Goal: Feedback & Contribution: Contribute content

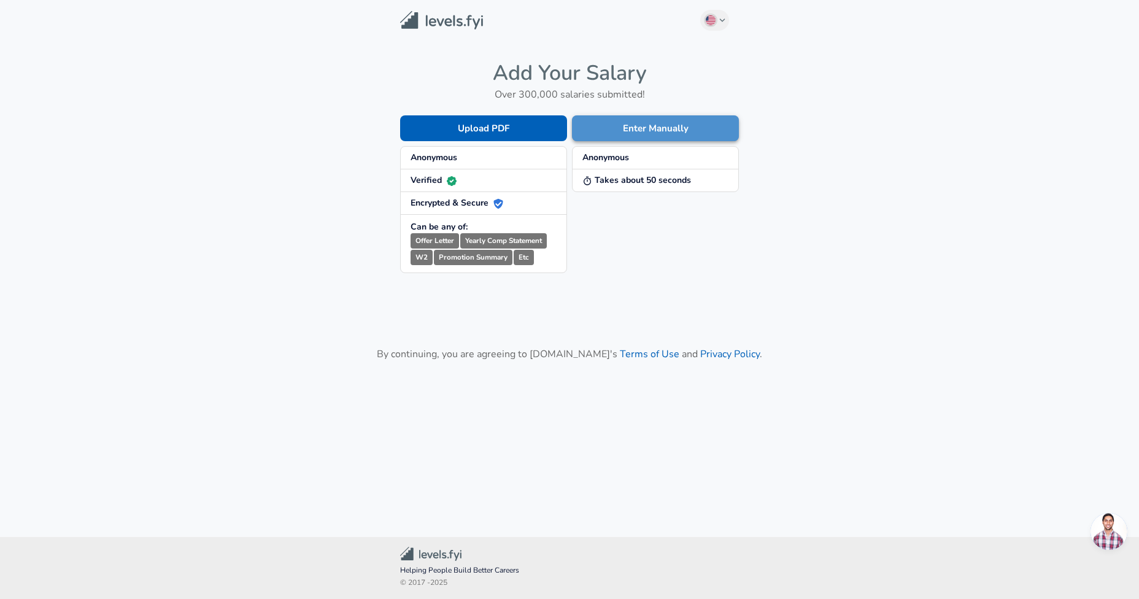
click at [579, 124] on button "Enter Manually" at bounding box center [655, 128] width 167 height 26
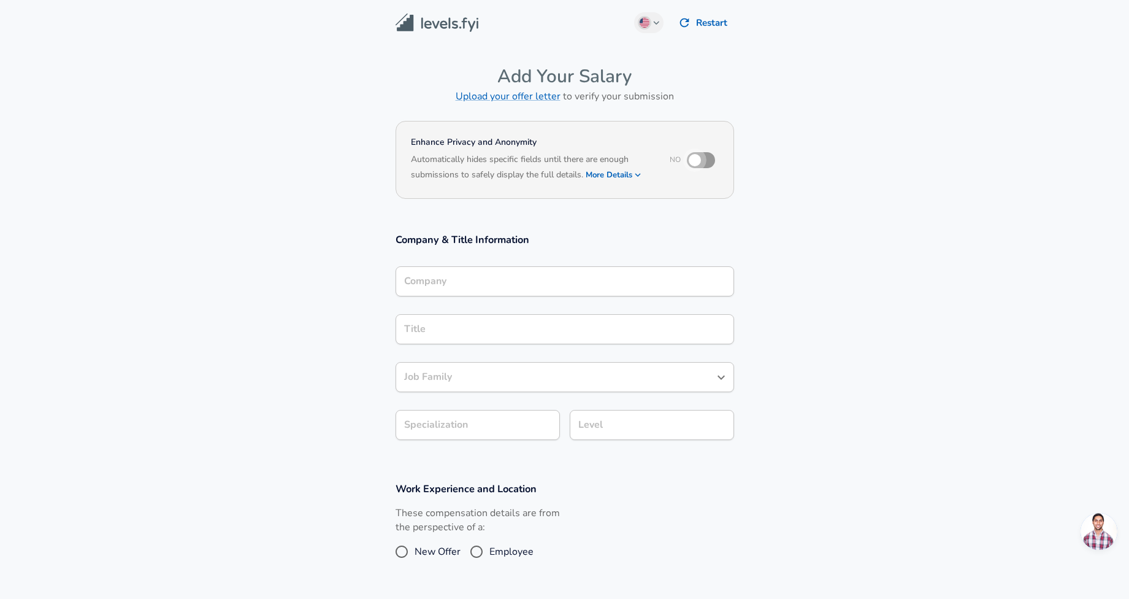
click at [694, 169] on input "checkbox" at bounding box center [695, 159] width 70 height 23
checkbox input "true"
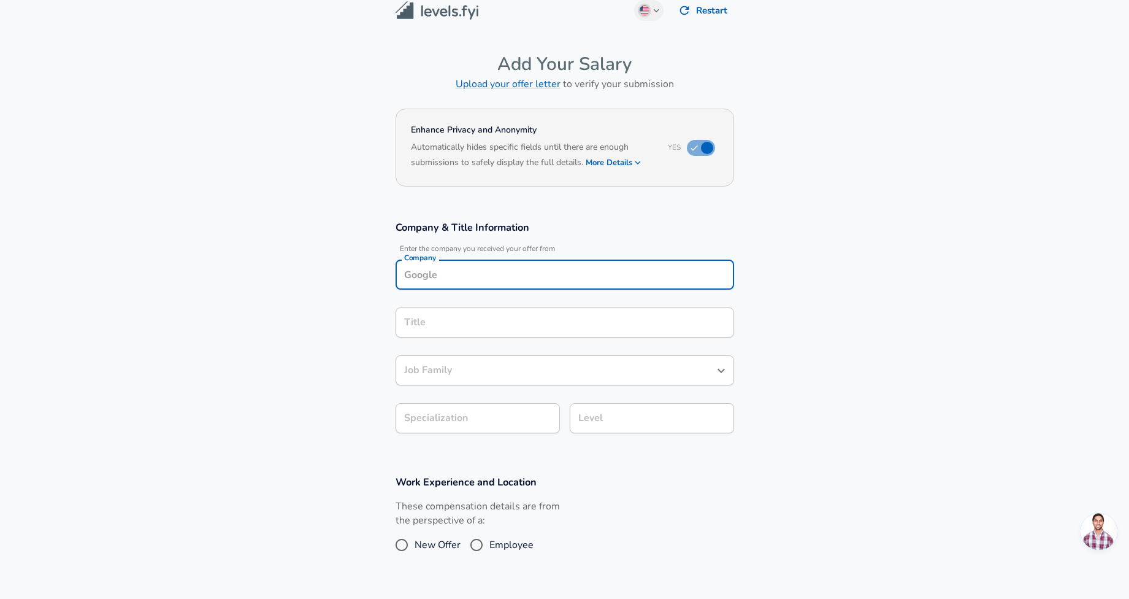
click at [504, 290] on div "Company" at bounding box center [565, 274] width 339 height 30
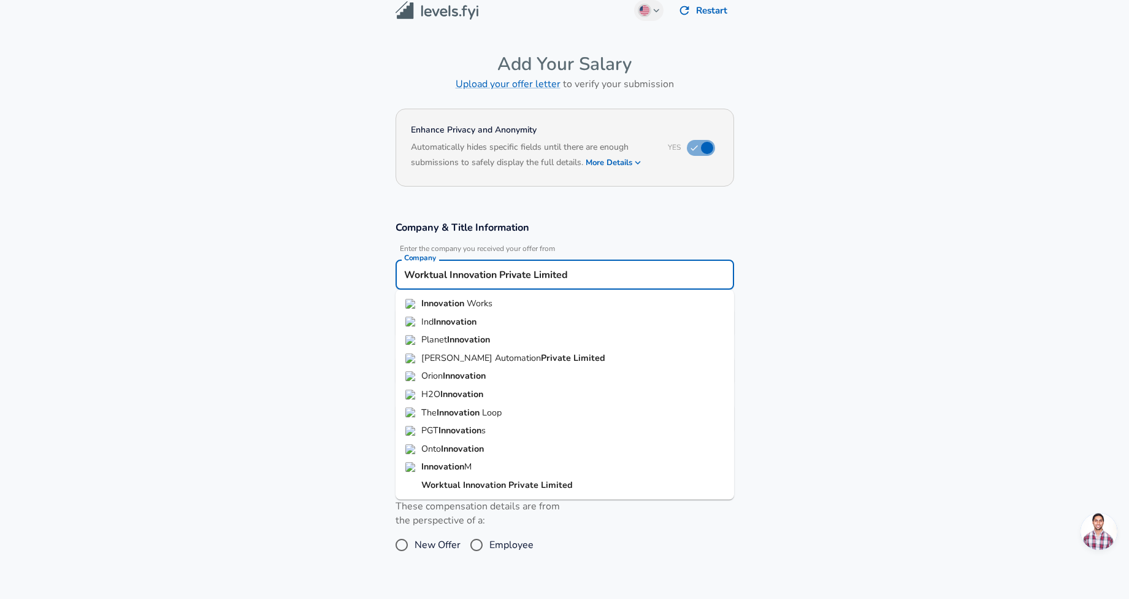
click at [477, 490] on strong "Innovation" at bounding box center [485, 485] width 45 height 12
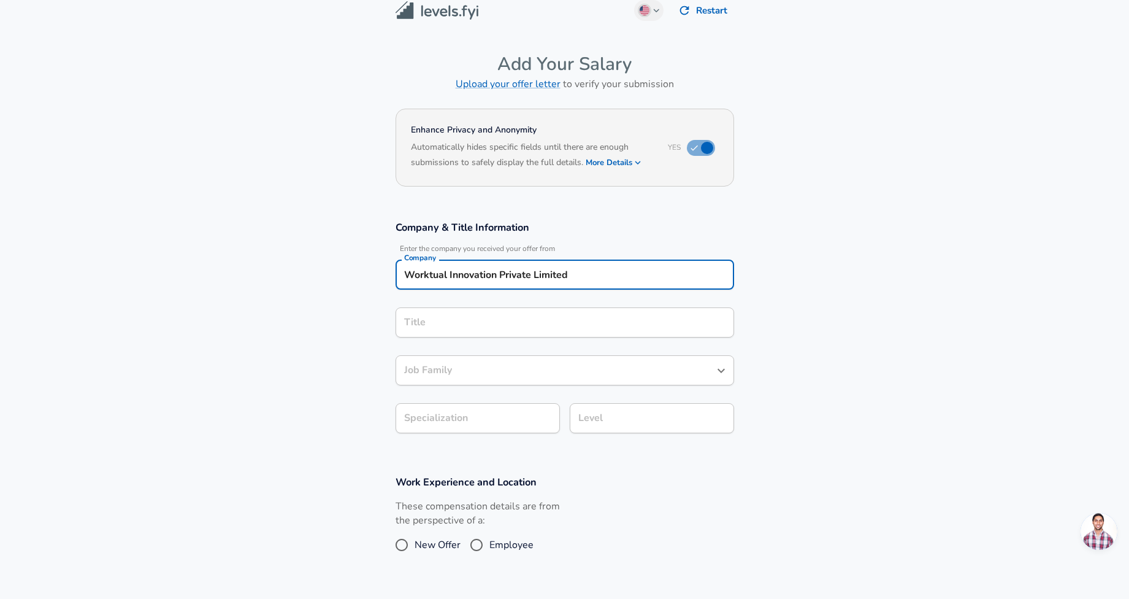
type input "Worktual Innovation Private Limited"
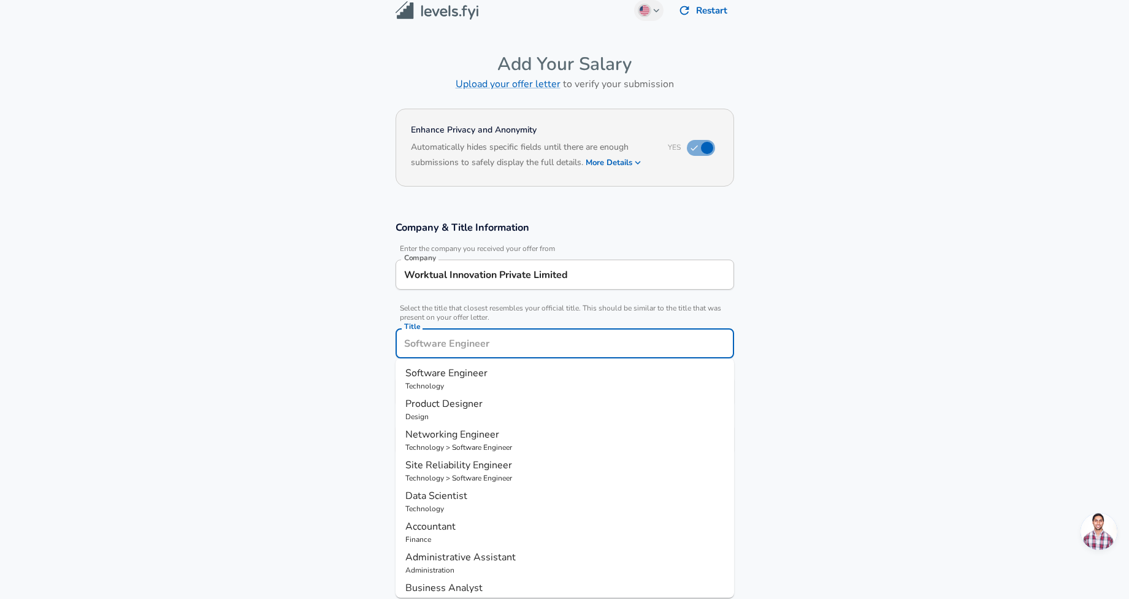
scroll to position [37, 0]
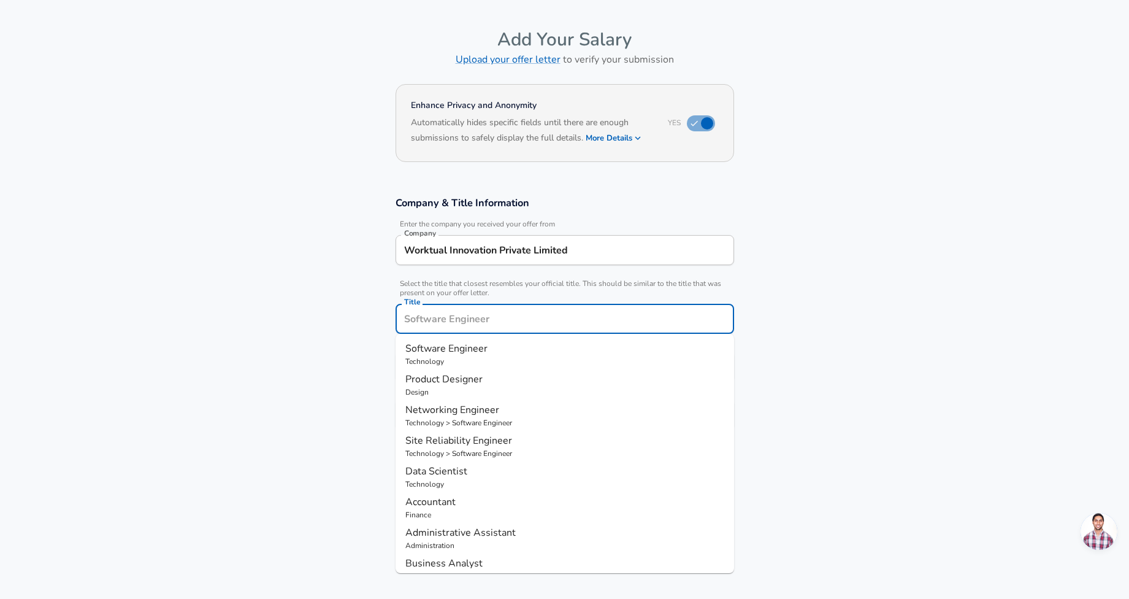
click at [504, 329] on div "Title" at bounding box center [565, 319] width 339 height 30
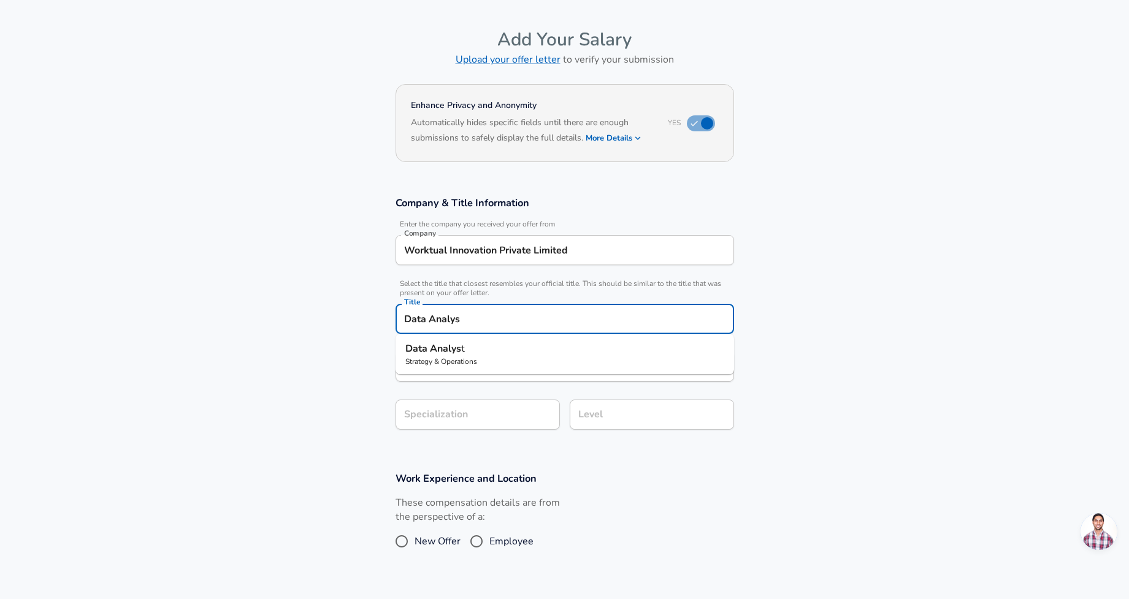
type input "Data Analyst"
click at [487, 355] on p "Data Analyst" at bounding box center [565, 348] width 319 height 15
type input "Data Analyst"
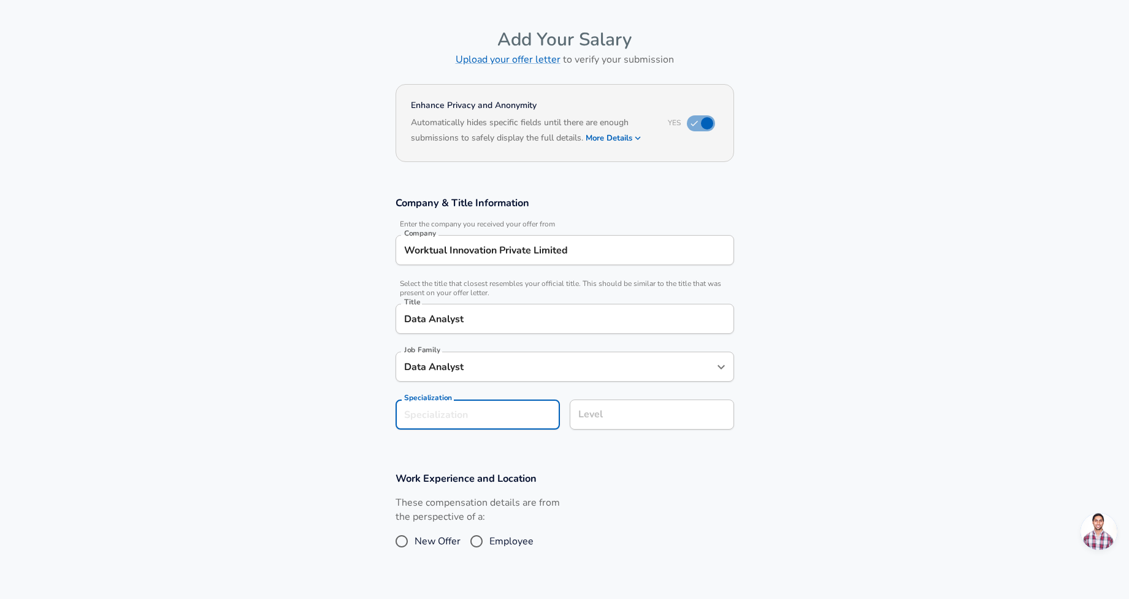
scroll to position [74, 0]
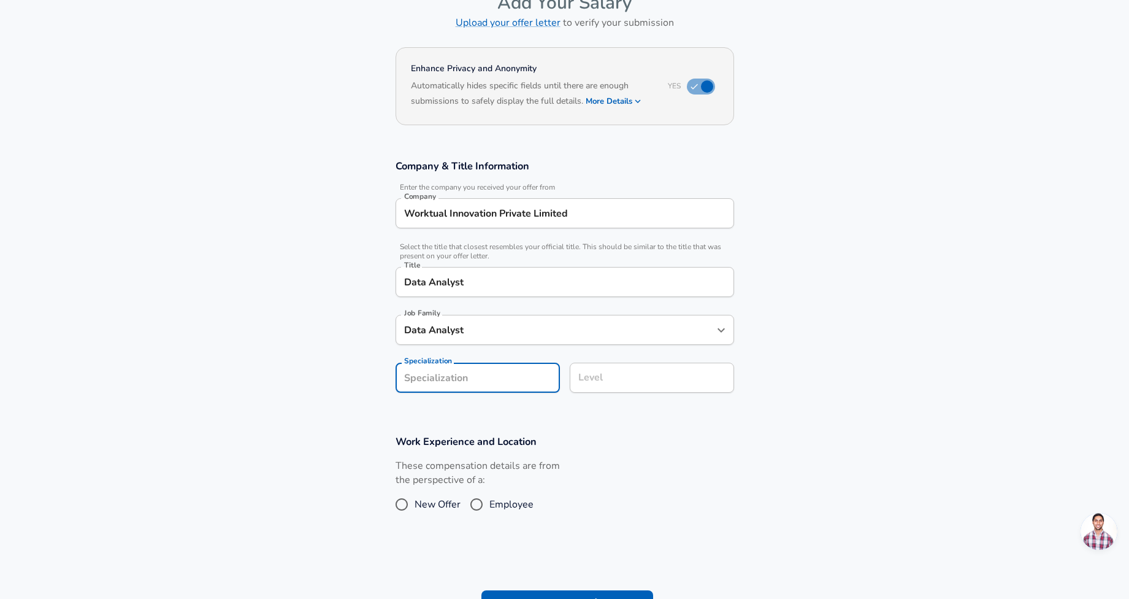
click at [460, 427] on form "Enhance Privacy and Anonymity Yes Automatically hides specific fields until the…" at bounding box center [564, 340] width 1129 height 592
click at [484, 510] on input "Employee" at bounding box center [477, 504] width 26 height 20
radio input "true"
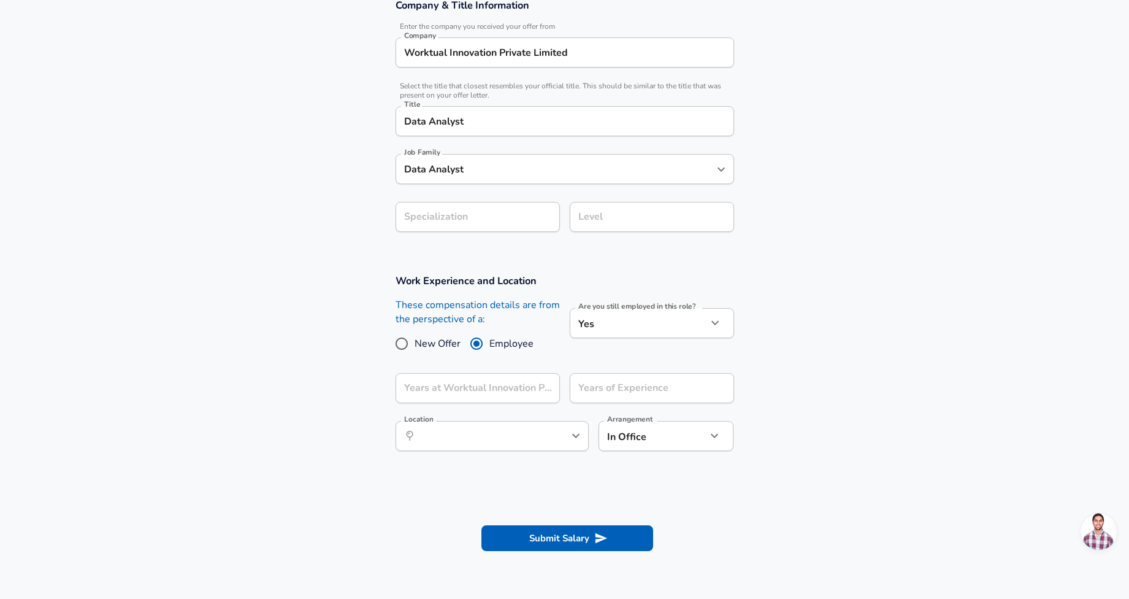
scroll to position [235, 0]
click at [489, 392] on input "Years at Worktual Innovation Private Limited" at bounding box center [464, 387] width 137 height 30
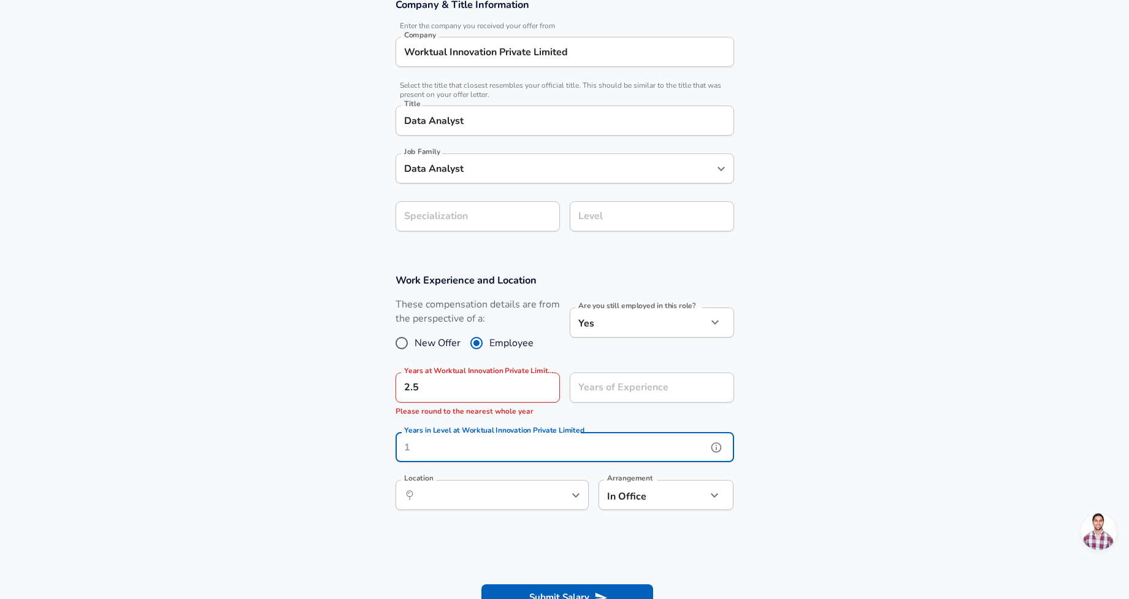
click at [502, 422] on div "Work Experience and Location These compensation details are from the perspectiv…" at bounding box center [565, 395] width 368 height 245
click at [495, 388] on input "2.5" at bounding box center [464, 387] width 137 height 30
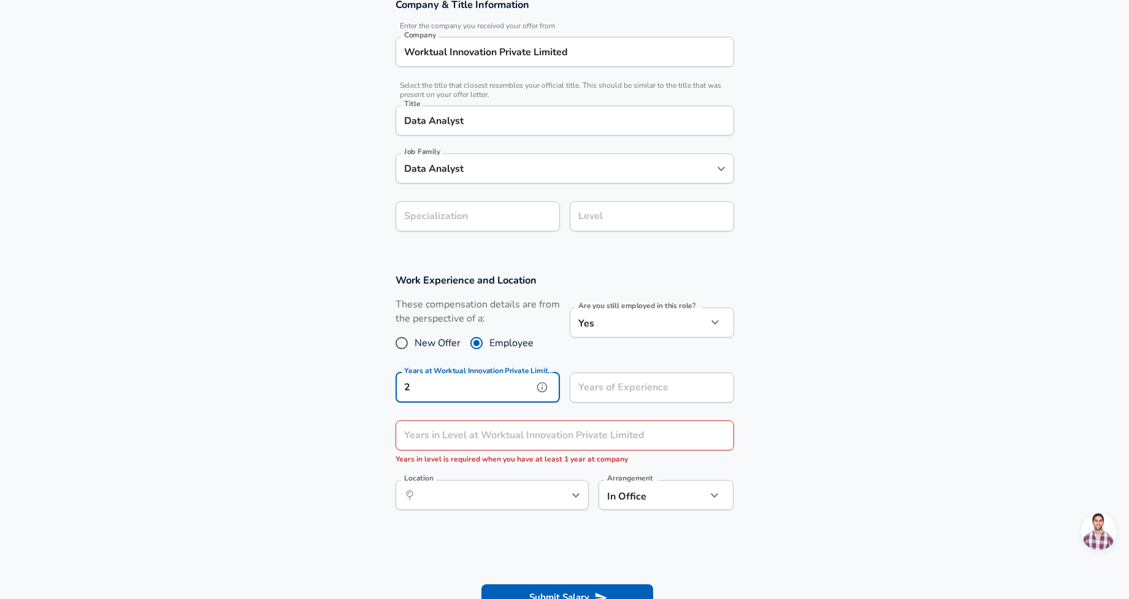
type input "2"
click at [487, 448] on input "Years in Level at Worktual Innovation Private Limited" at bounding box center [552, 435] width 312 height 30
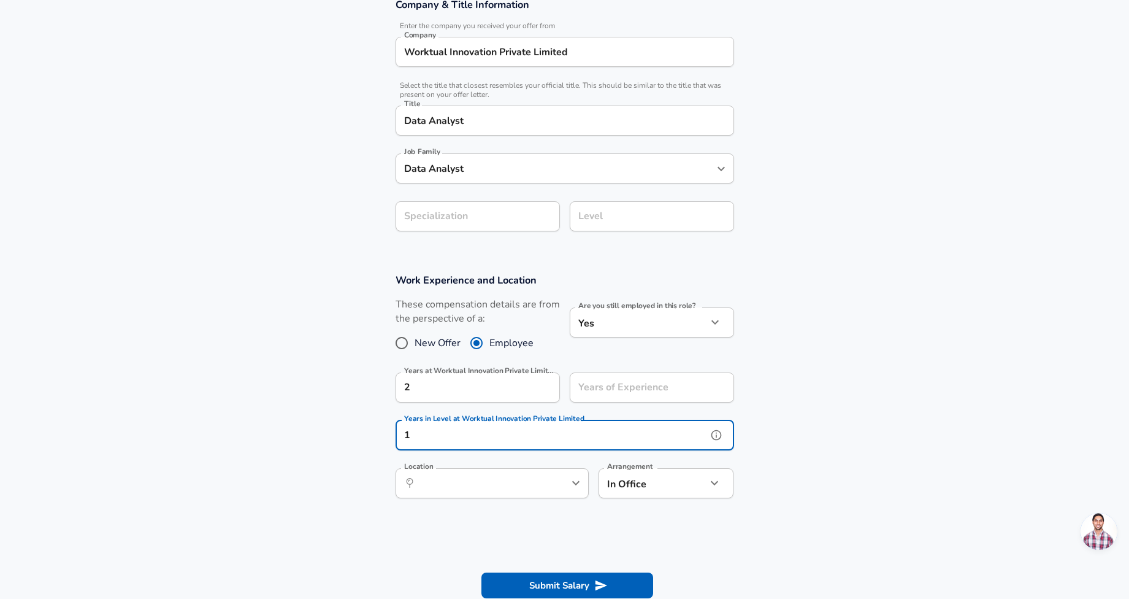
type input "1"
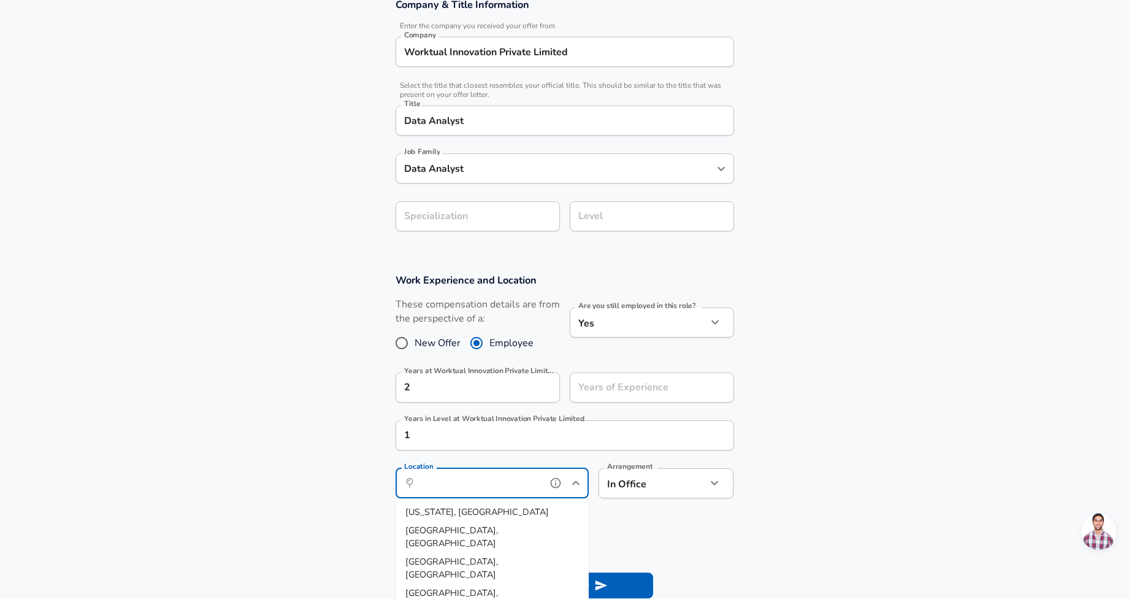
click at [455, 481] on input "Location" at bounding box center [479, 483] width 126 height 19
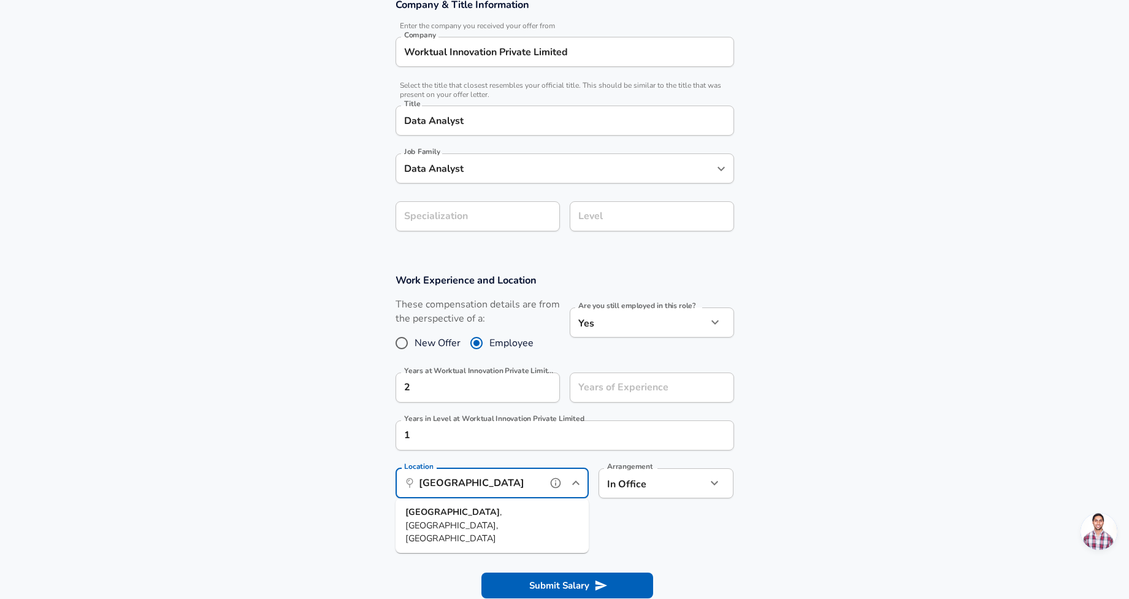
click at [450, 514] on span ", [GEOGRAPHIC_DATA], [GEOGRAPHIC_DATA]" at bounding box center [454, 524] width 96 height 39
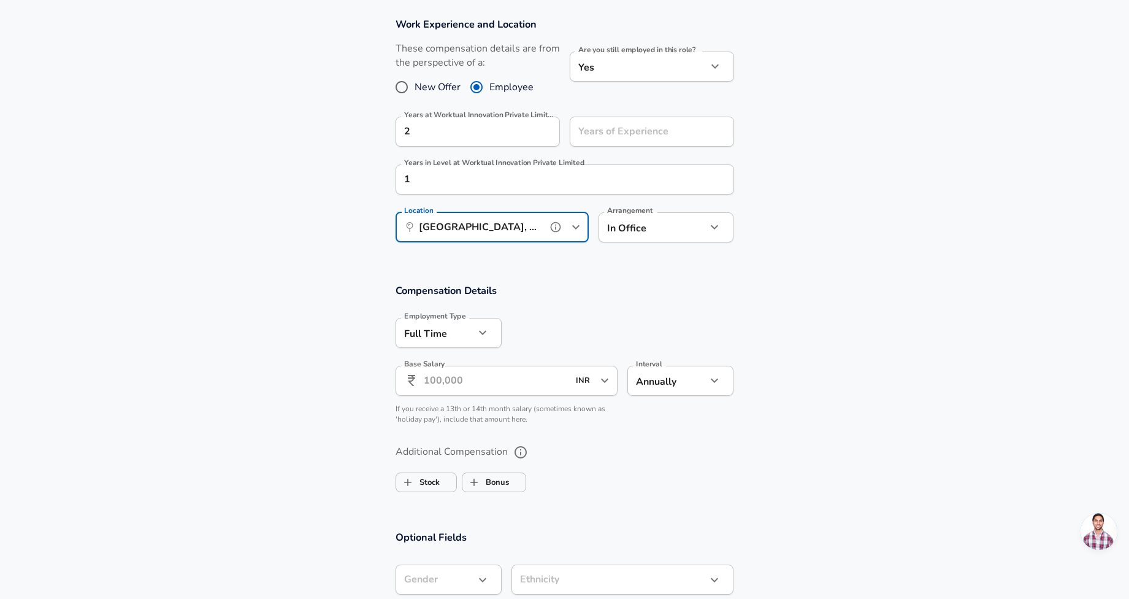
scroll to position [493, 0]
type input "[GEOGRAPHIC_DATA], [GEOGRAPHIC_DATA], [GEOGRAPHIC_DATA]"
click at [512, 378] on input "Base Salary" at bounding box center [496, 379] width 145 height 30
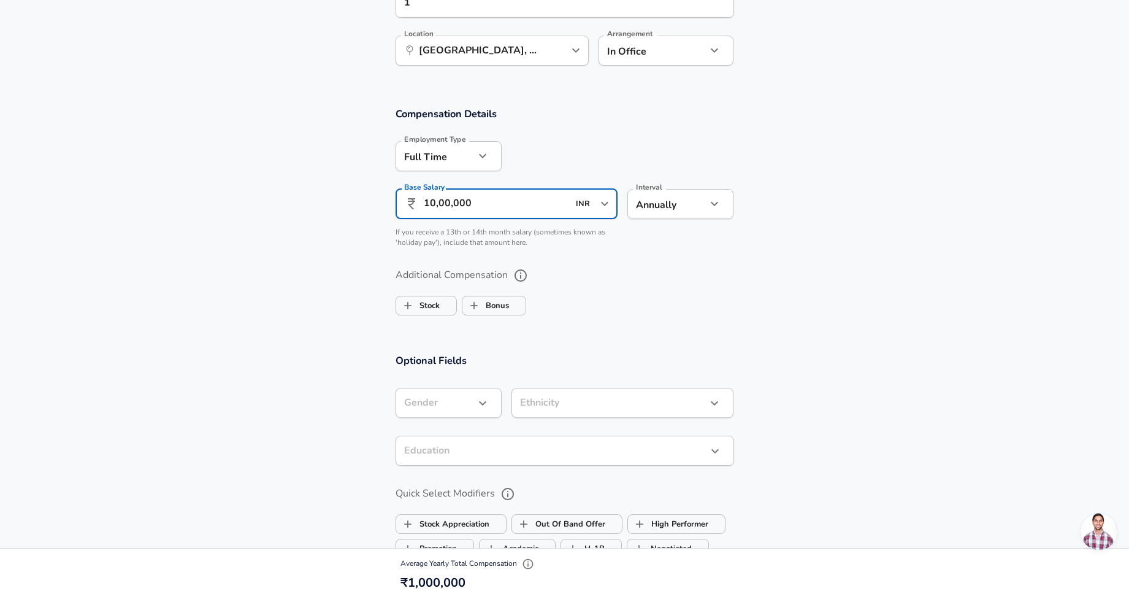
scroll to position [672, 0]
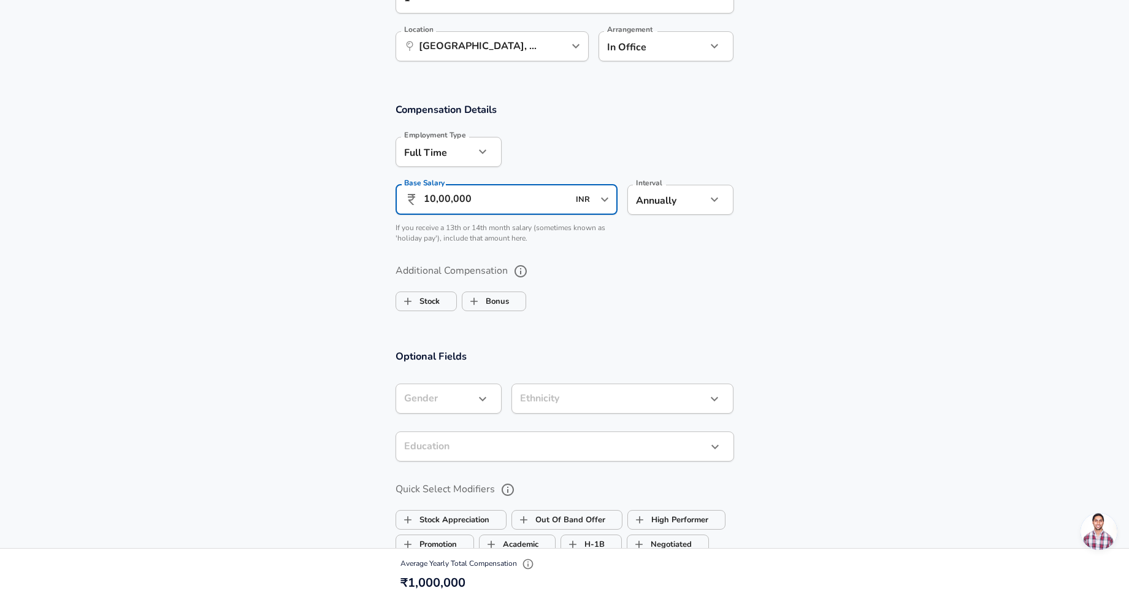
type input "10,00,000"
click at [479, 411] on div "​ Gender" at bounding box center [449, 398] width 106 height 30
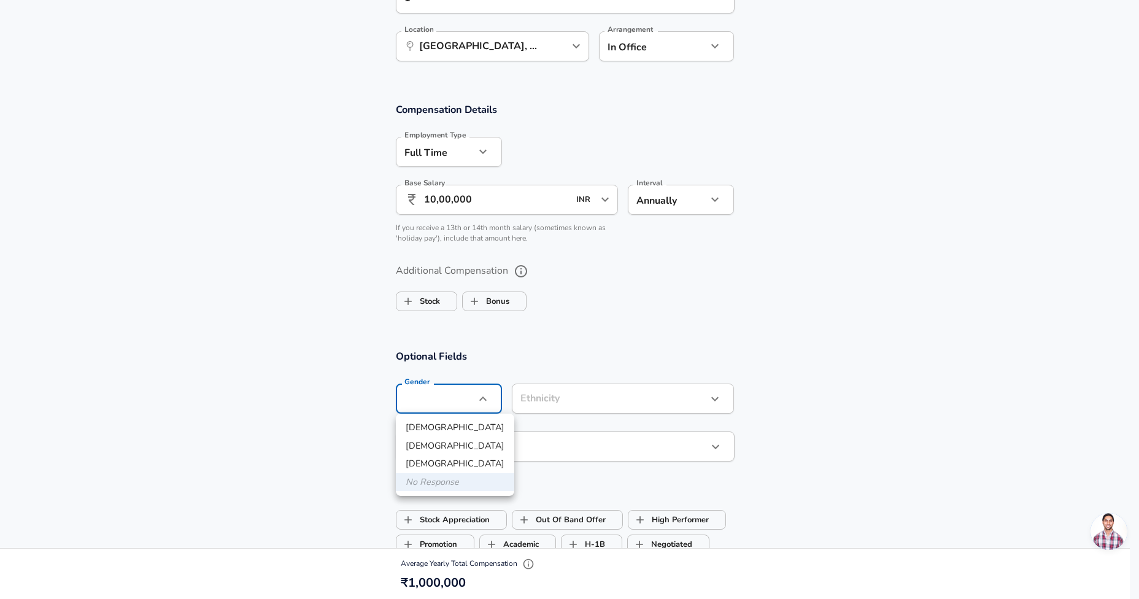
click at [444, 421] on li "[DEMOGRAPHIC_DATA]" at bounding box center [455, 427] width 118 height 18
type input "[DEMOGRAPHIC_DATA]"
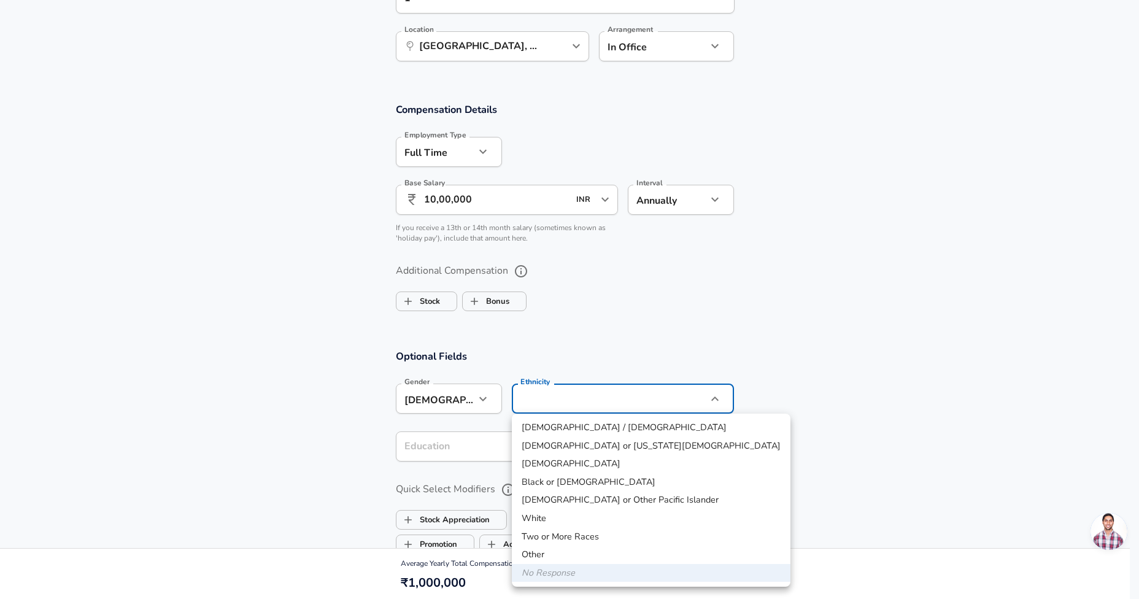
click at [564, 459] on li "[DEMOGRAPHIC_DATA]" at bounding box center [651, 464] width 279 height 18
type input "[DEMOGRAPHIC_DATA]"
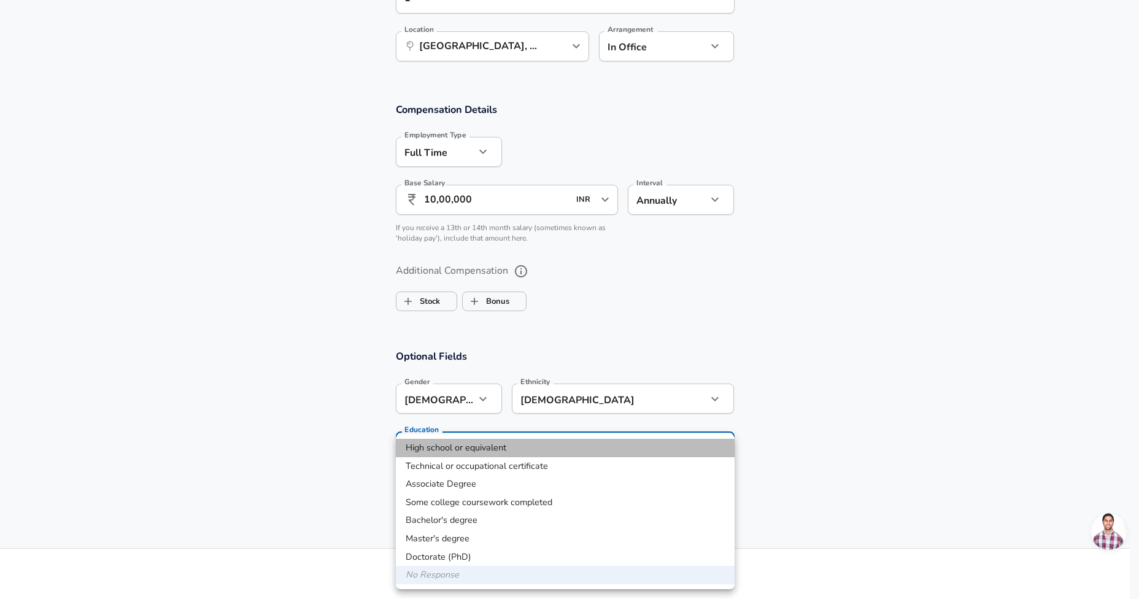
click at [480, 452] on li "High school or equivalent" at bounding box center [565, 448] width 339 height 18
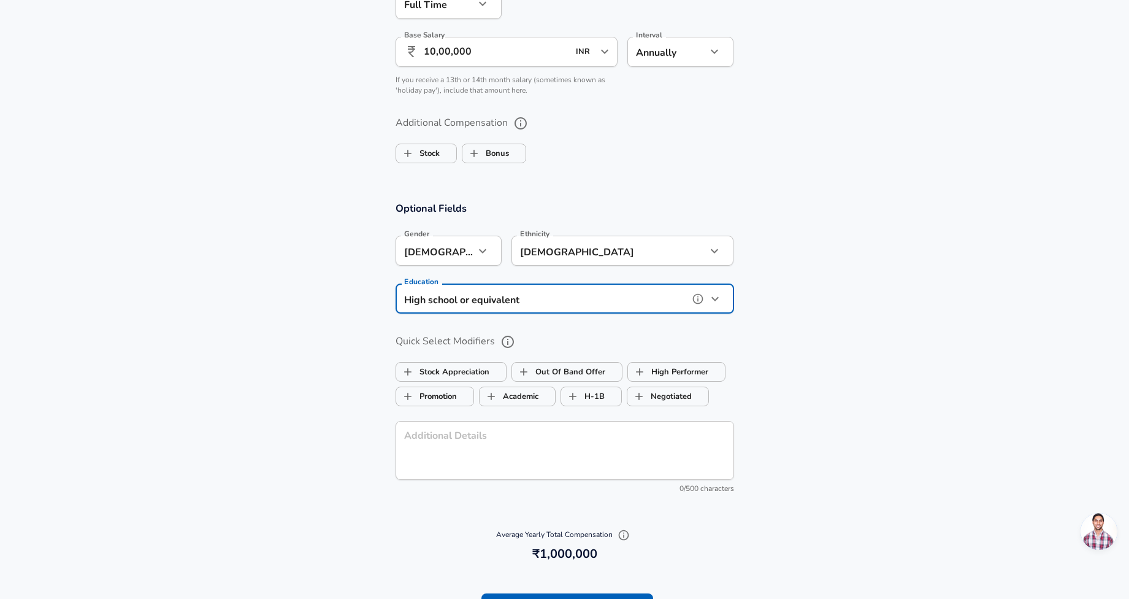
scroll to position [823, 0]
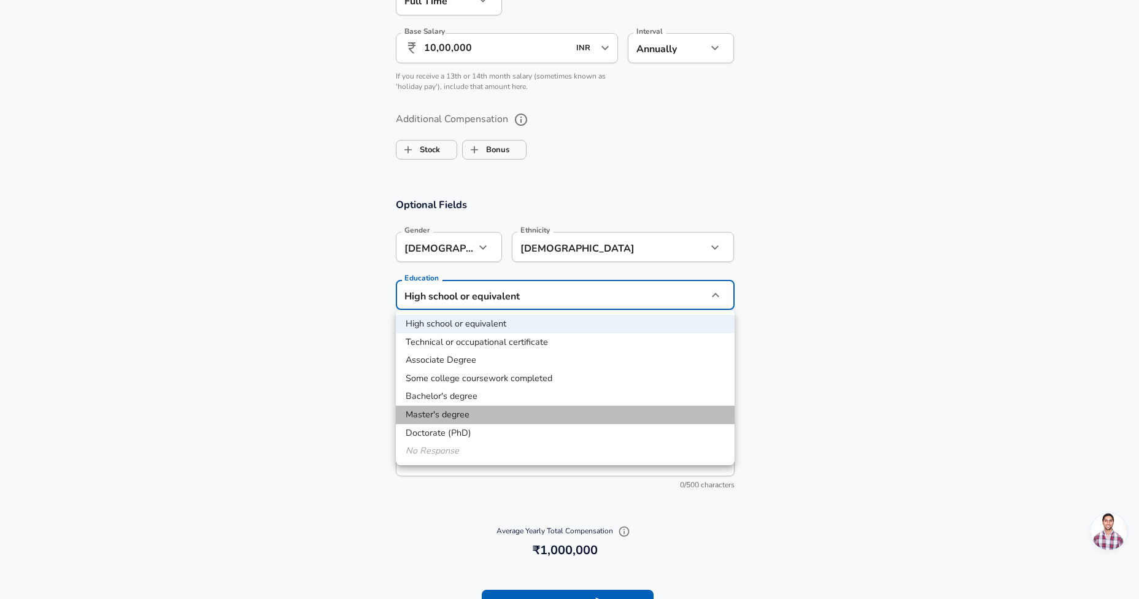
click at [498, 413] on li "Master's degree" at bounding box center [565, 415] width 339 height 18
type input "Masters degree"
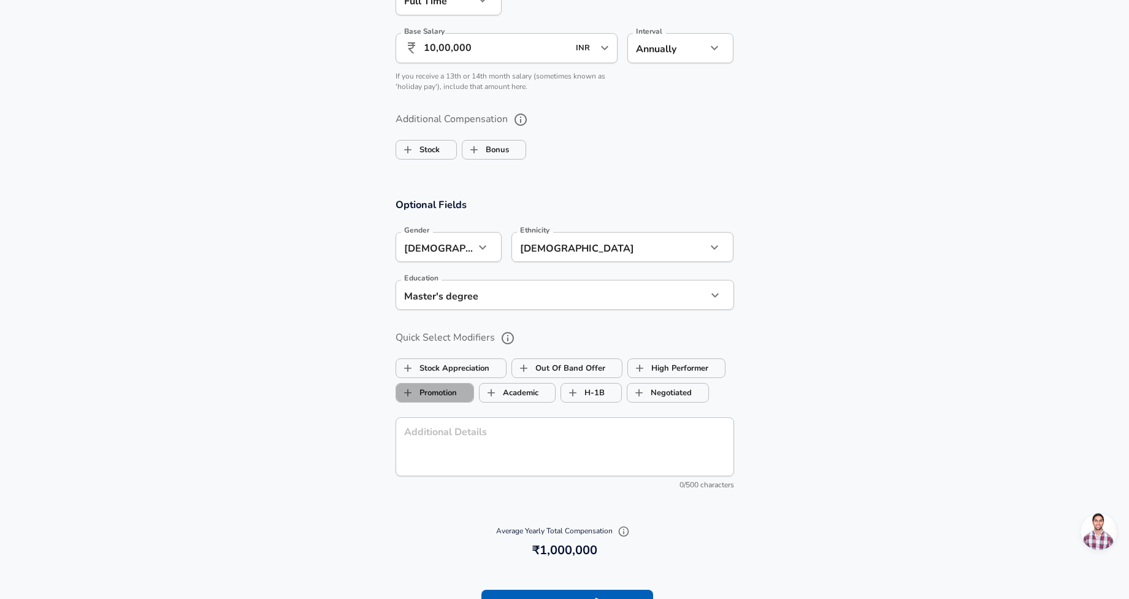
click at [455, 390] on label "Promotion" at bounding box center [426, 392] width 61 height 23
checkbox input "true"
click at [684, 376] on label "High Performer" at bounding box center [668, 367] width 80 height 23
checkbox input "true"
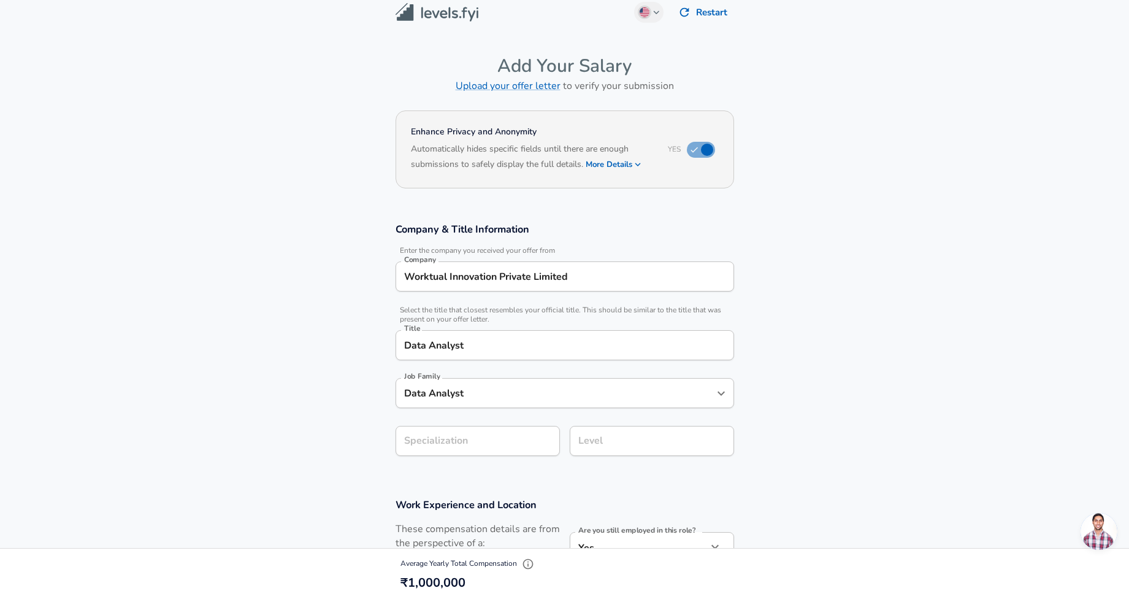
click at [618, 453] on div "Level" at bounding box center [652, 441] width 164 height 30
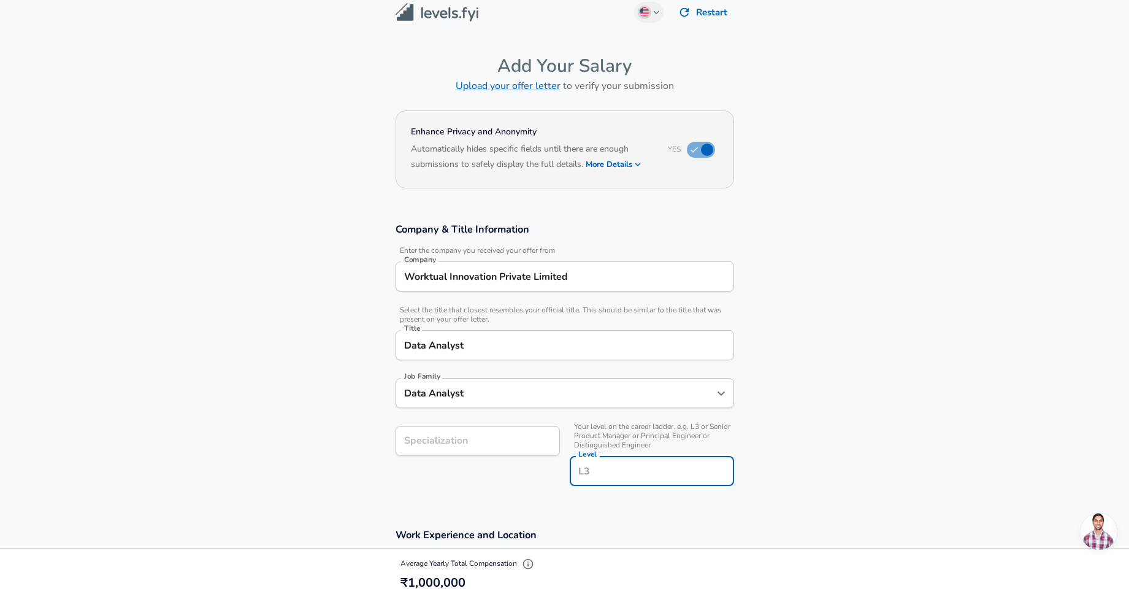
scroll to position [35, 0]
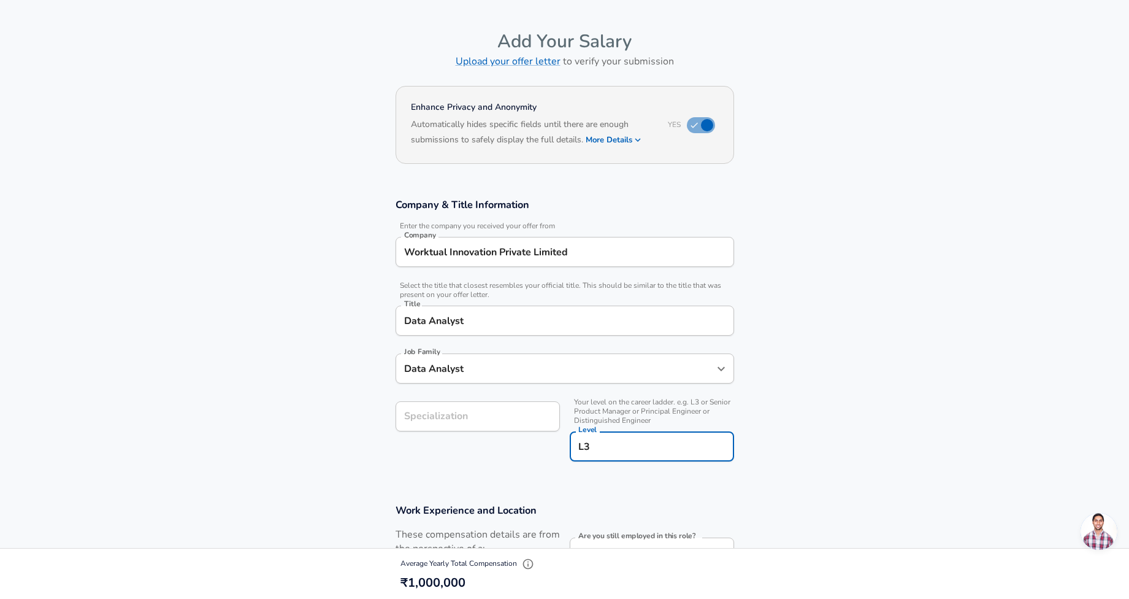
type input "L3"
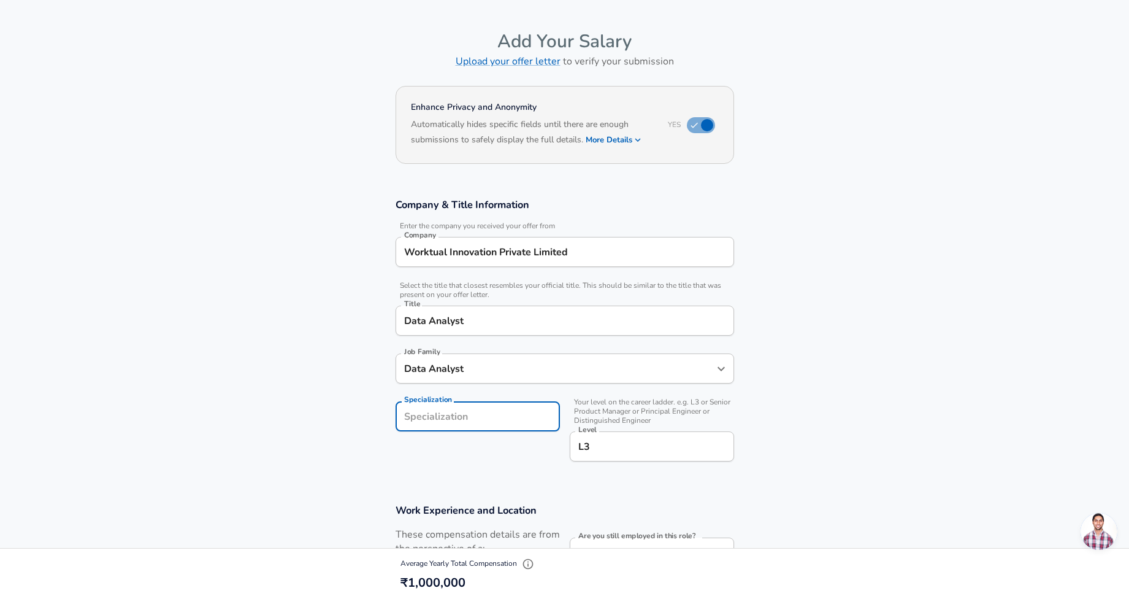
click at [513, 404] on input "Specialization" at bounding box center [478, 416] width 164 height 30
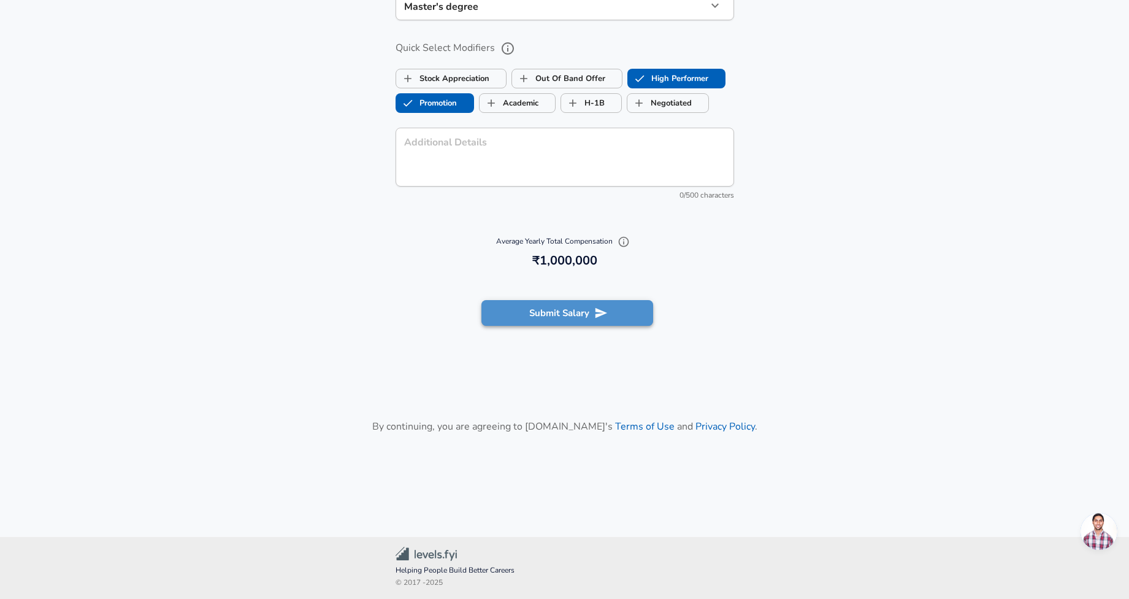
click at [529, 313] on button "Submit Salary" at bounding box center [568, 313] width 172 height 26
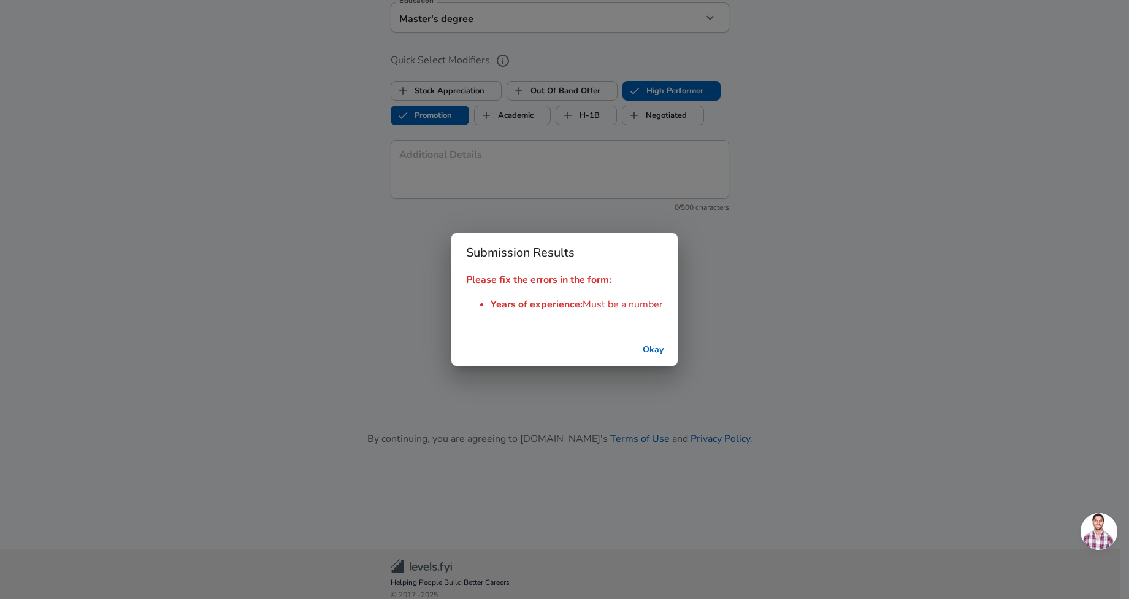
scroll to position [1155, 0]
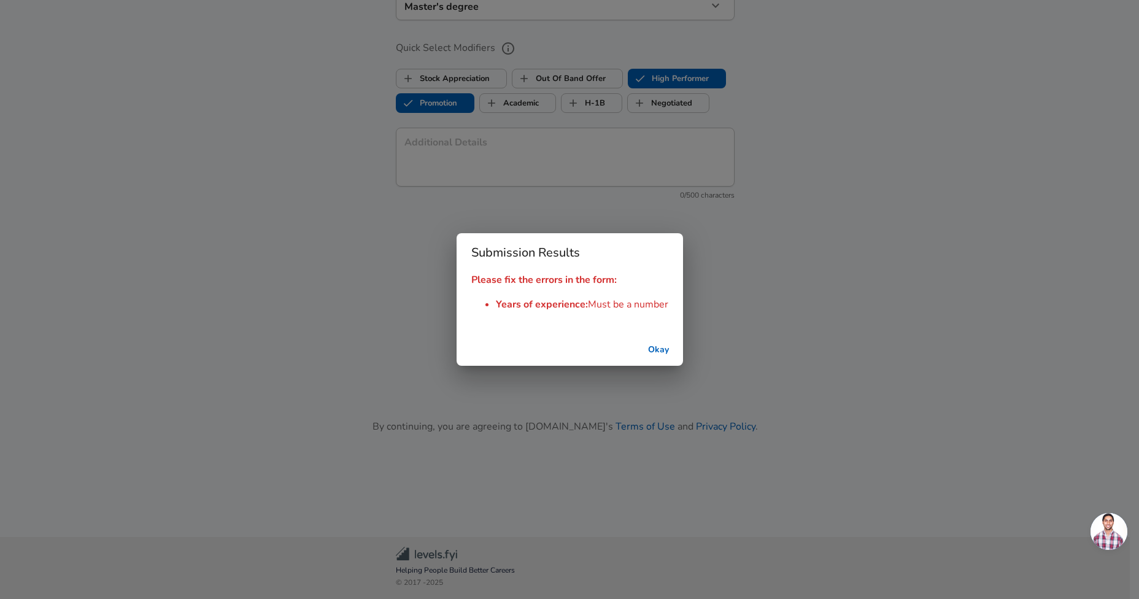
click at [658, 356] on button "Okay" at bounding box center [658, 350] width 39 height 23
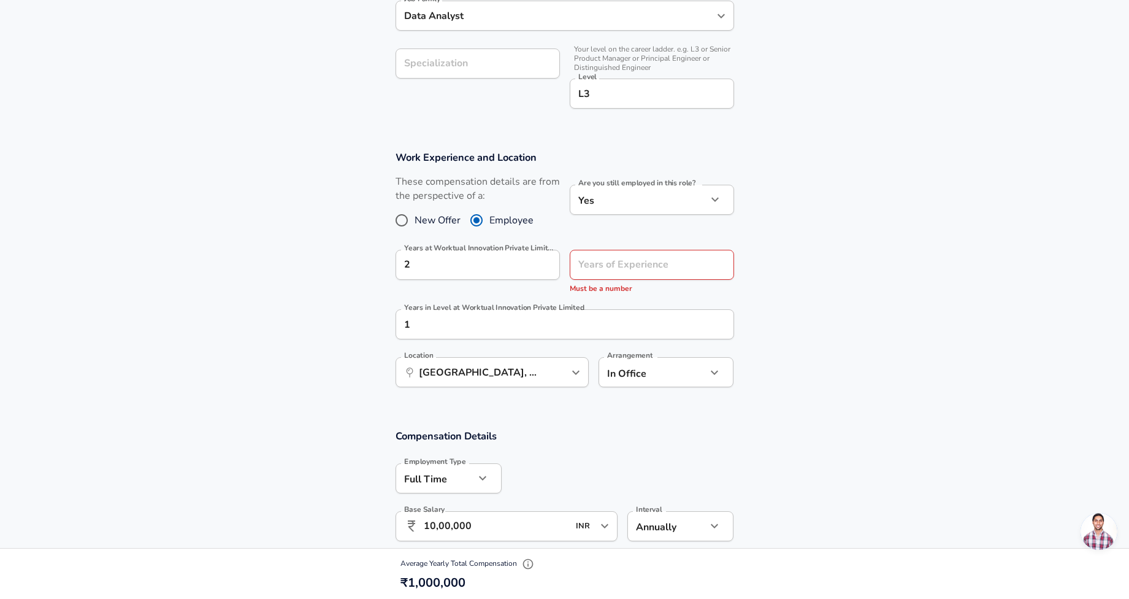
scroll to position [386, 0]
click at [645, 248] on div "Years of Experience Years of Experience Must be a number" at bounding box center [647, 271] width 174 height 60
click at [510, 262] on input "2" at bounding box center [464, 266] width 137 height 30
click at [601, 269] on input "Years of Experience" at bounding box center [638, 266] width 137 height 30
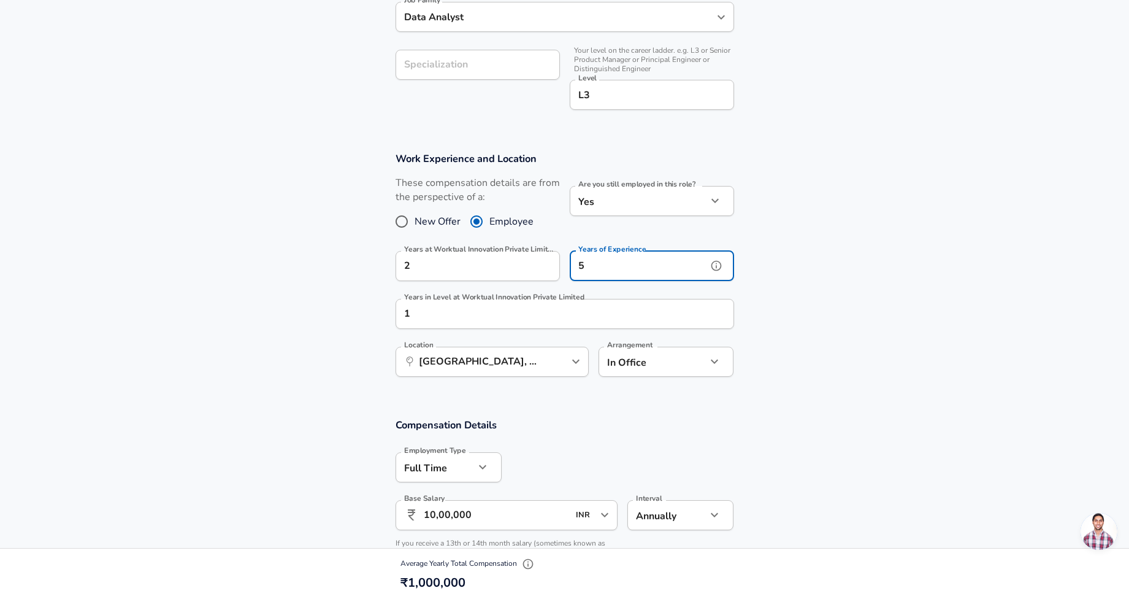
type input "5"
click at [801, 348] on section "Work Experience and Location These compensation details are from the perspectiv…" at bounding box center [564, 270] width 1129 height 266
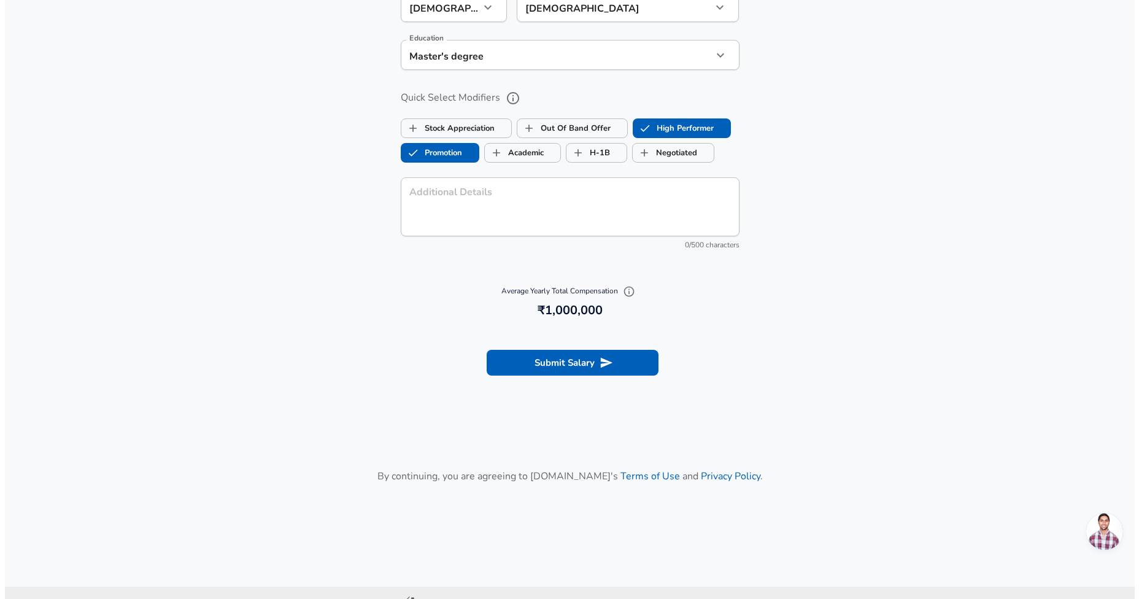
scroll to position [1143, 0]
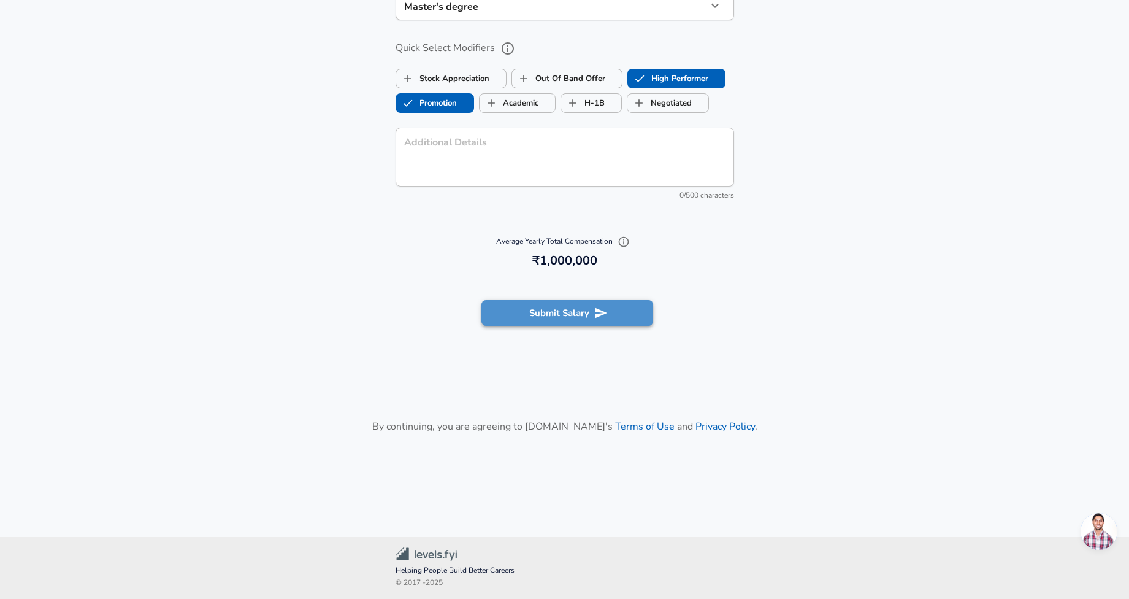
click at [601, 322] on button "Submit Salary" at bounding box center [568, 313] width 172 height 26
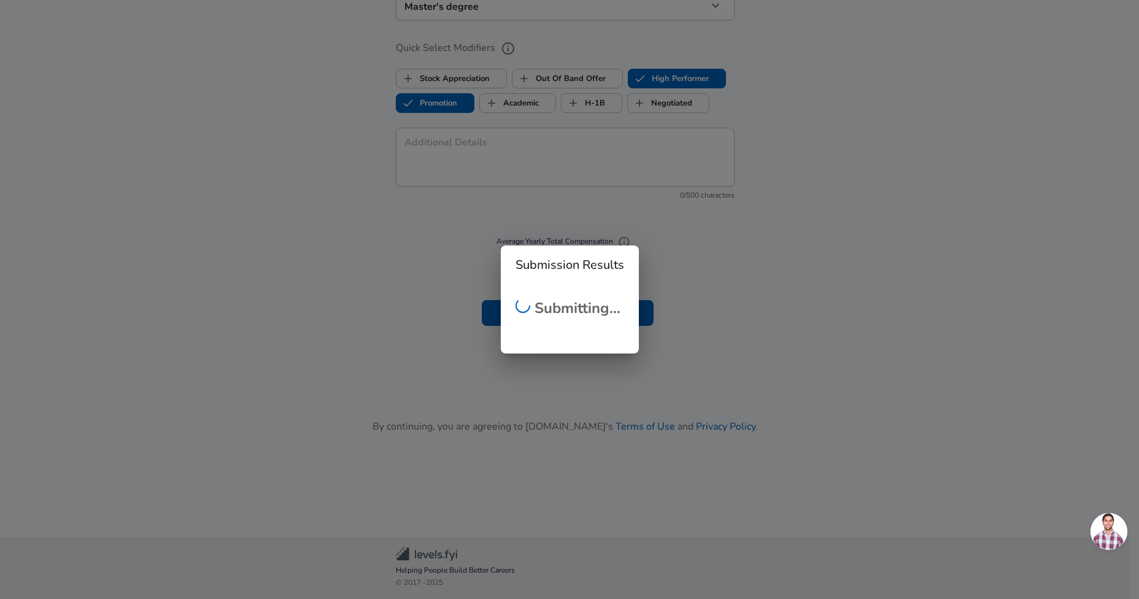
checkbox input "false"
